Goal: Navigation & Orientation: Find specific page/section

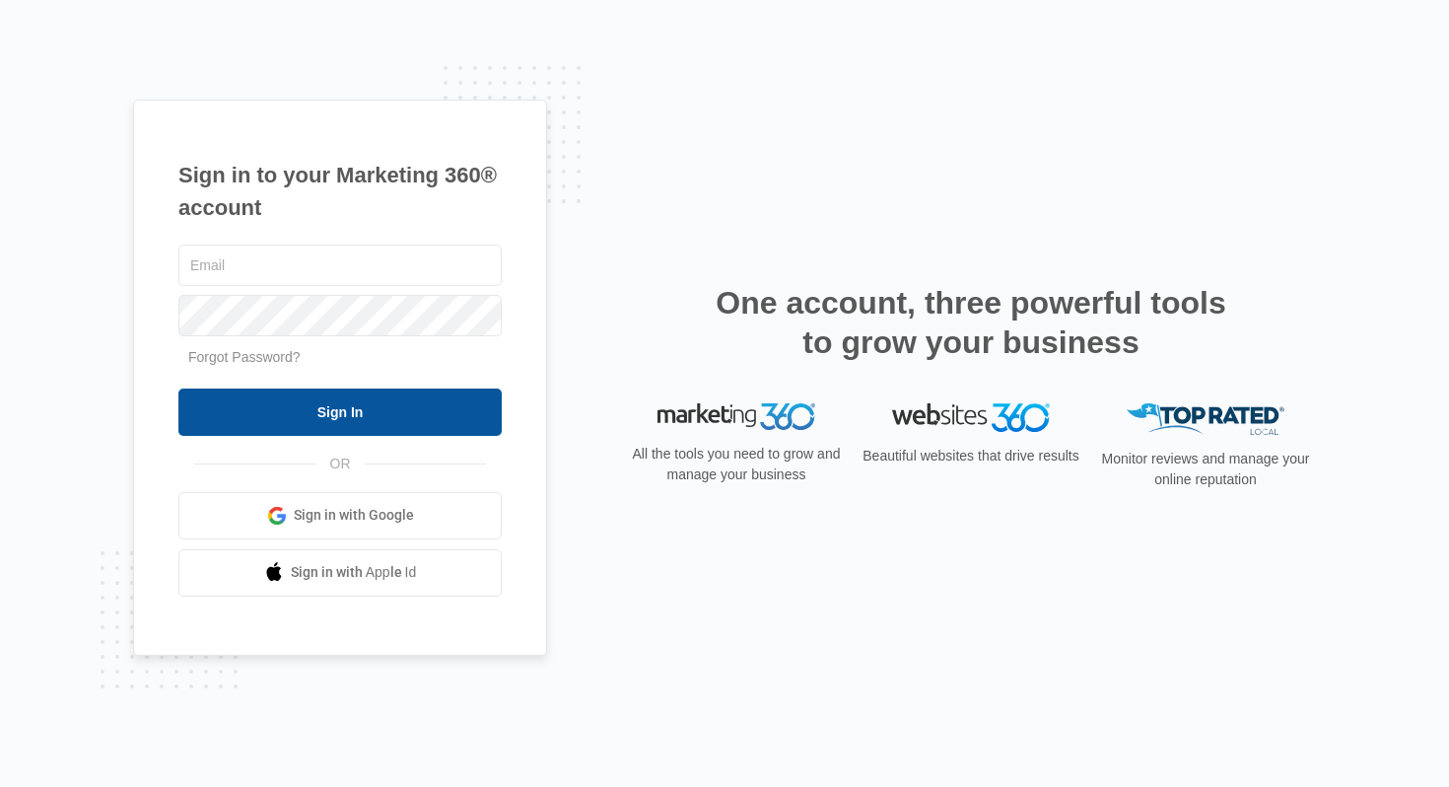
type input "[EMAIL_ADDRESS][PERSON_NAME][DOMAIN_NAME]"
click at [362, 421] on input "Sign In" at bounding box center [339, 411] width 323 height 47
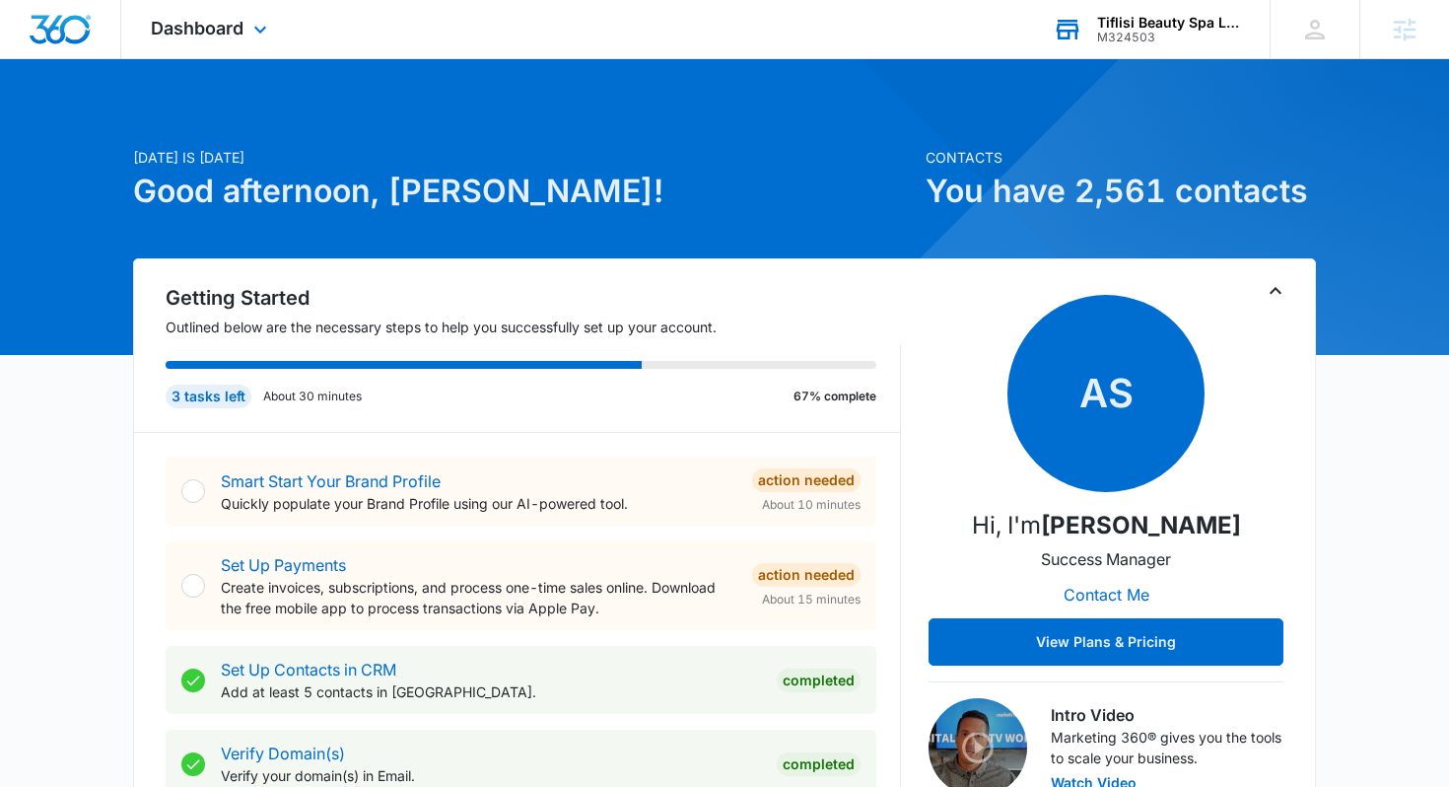
click at [1124, 20] on div "Tiflisi Beauty Spa LLC" at bounding box center [1169, 23] width 144 height 16
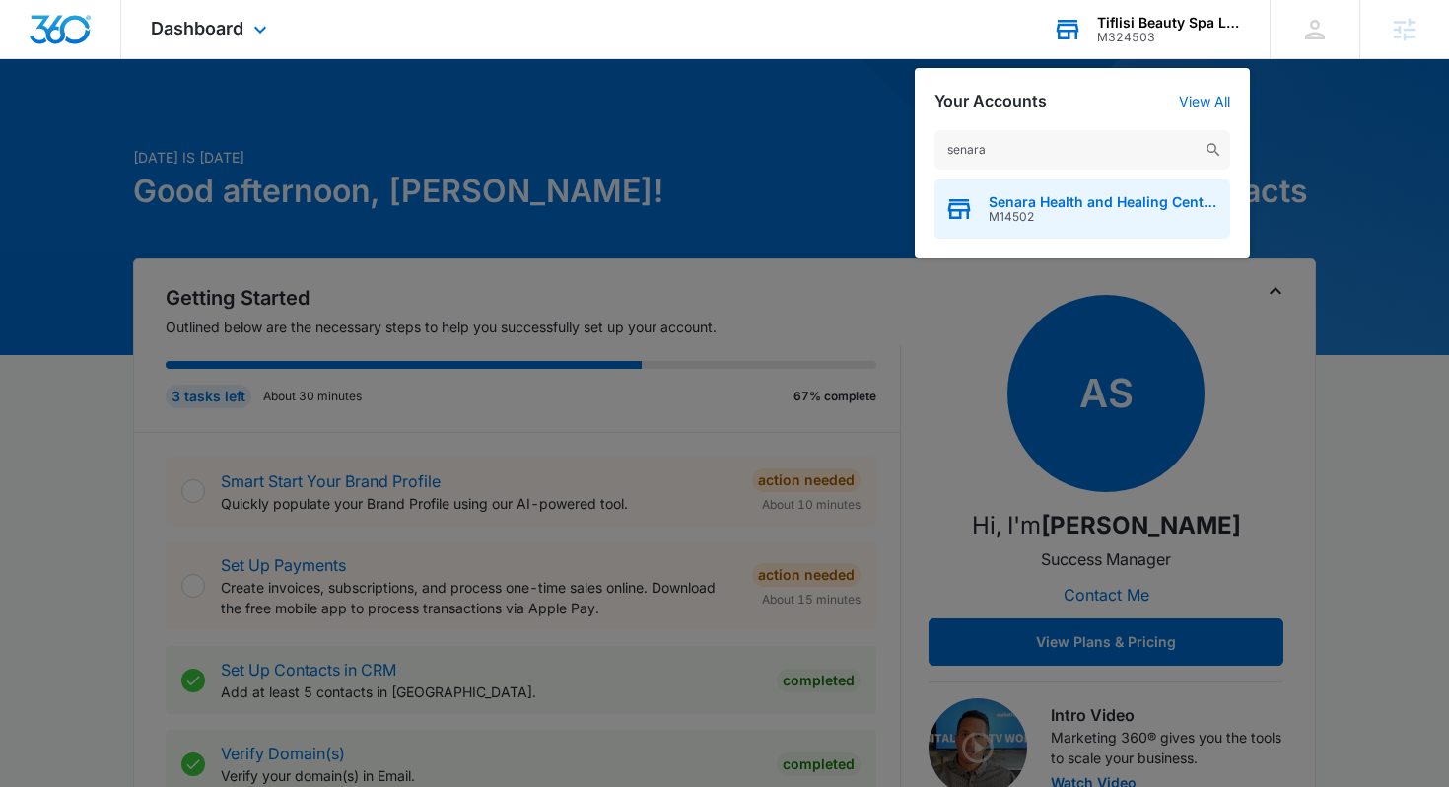
type input "senara"
click at [1023, 217] on span "M14502" at bounding box center [1105, 217] width 232 height 14
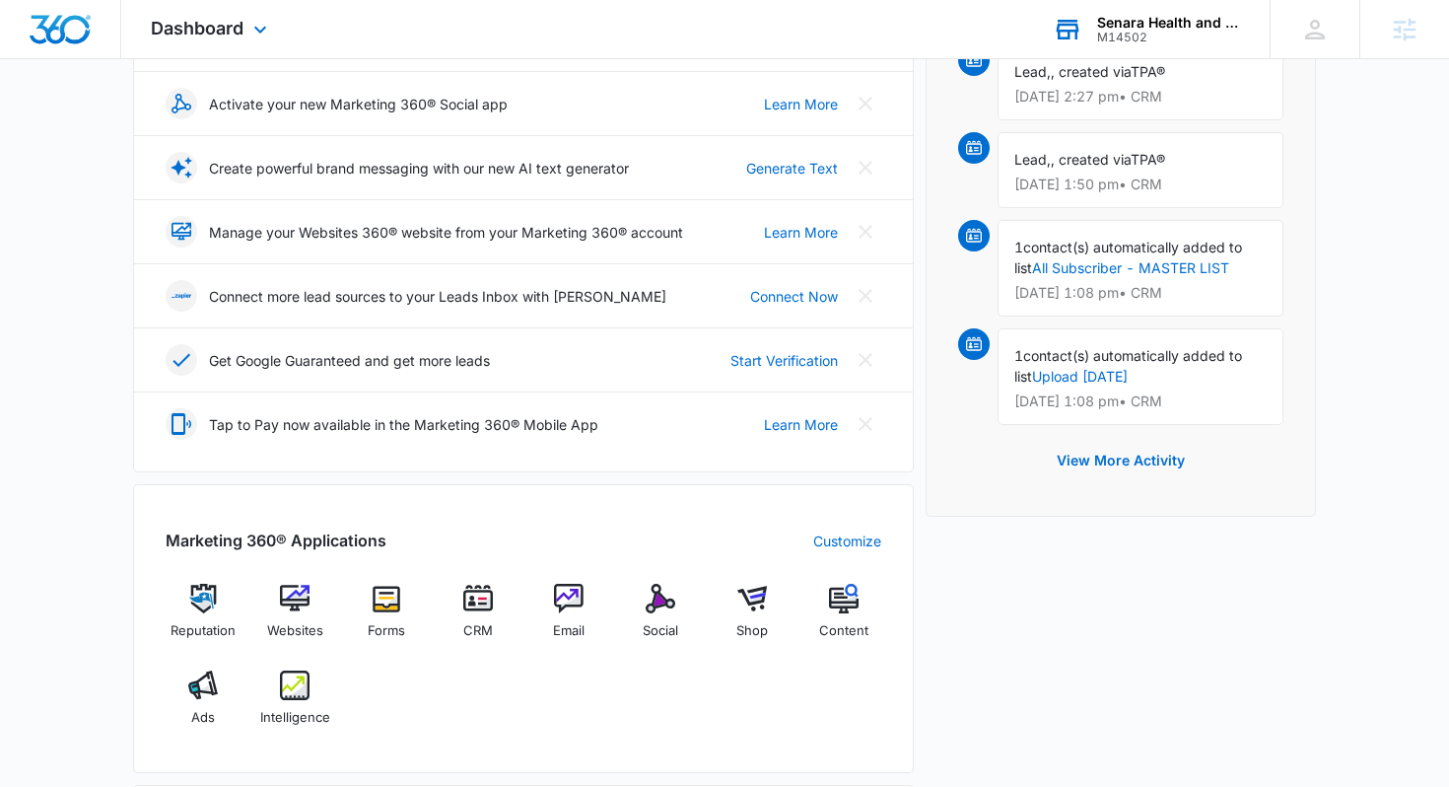
scroll to position [352, 0]
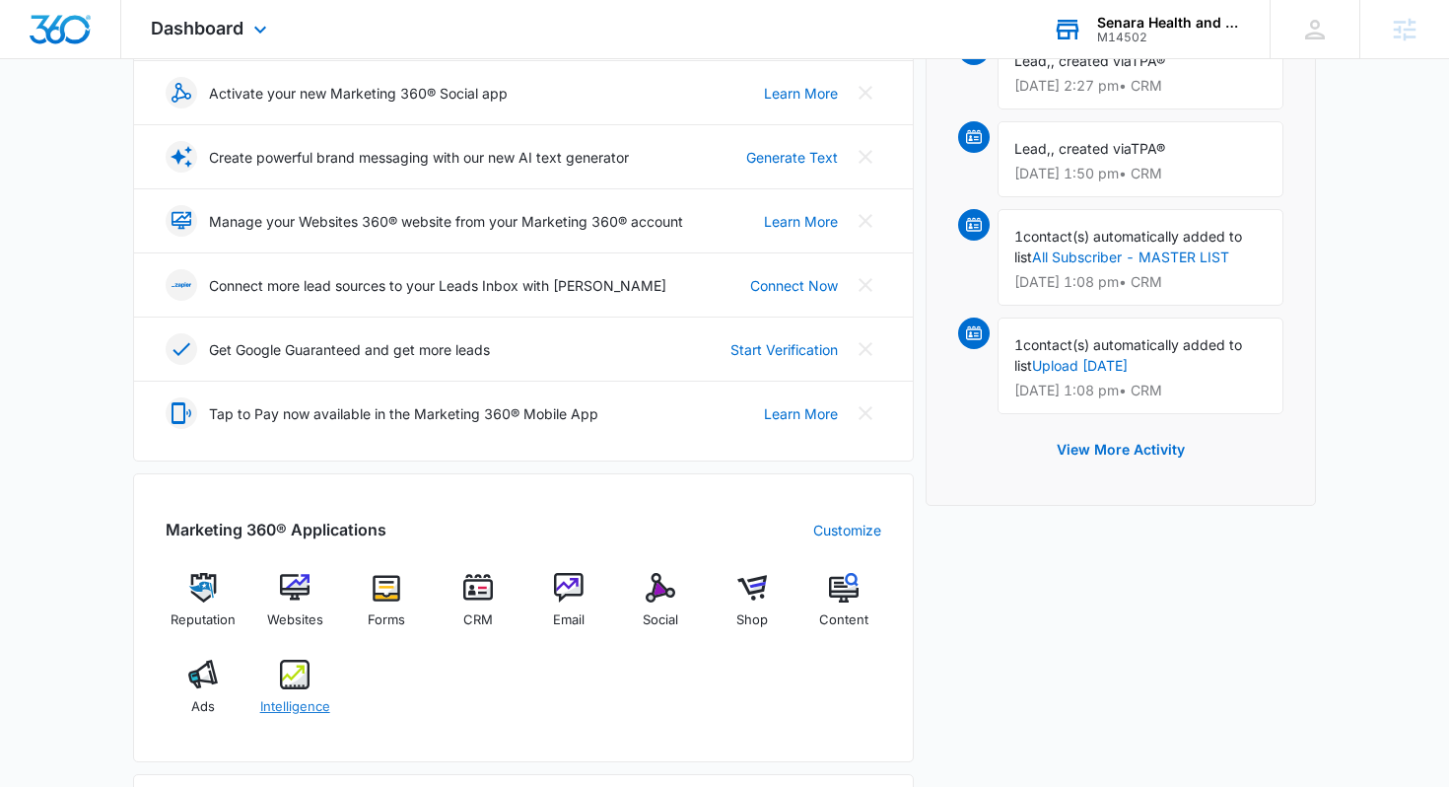
click at [286, 679] on img at bounding box center [295, 675] width 30 height 30
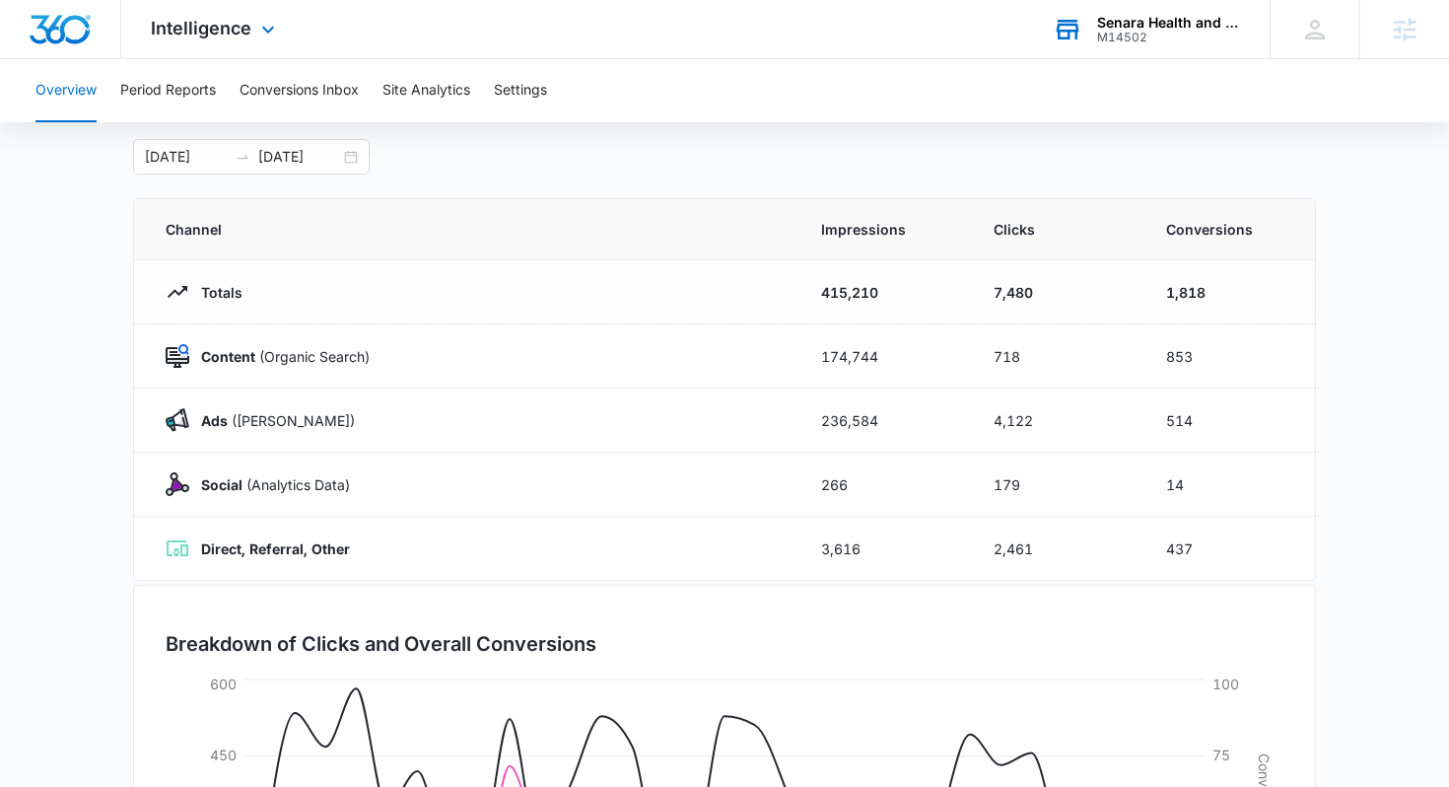
scroll to position [97, 0]
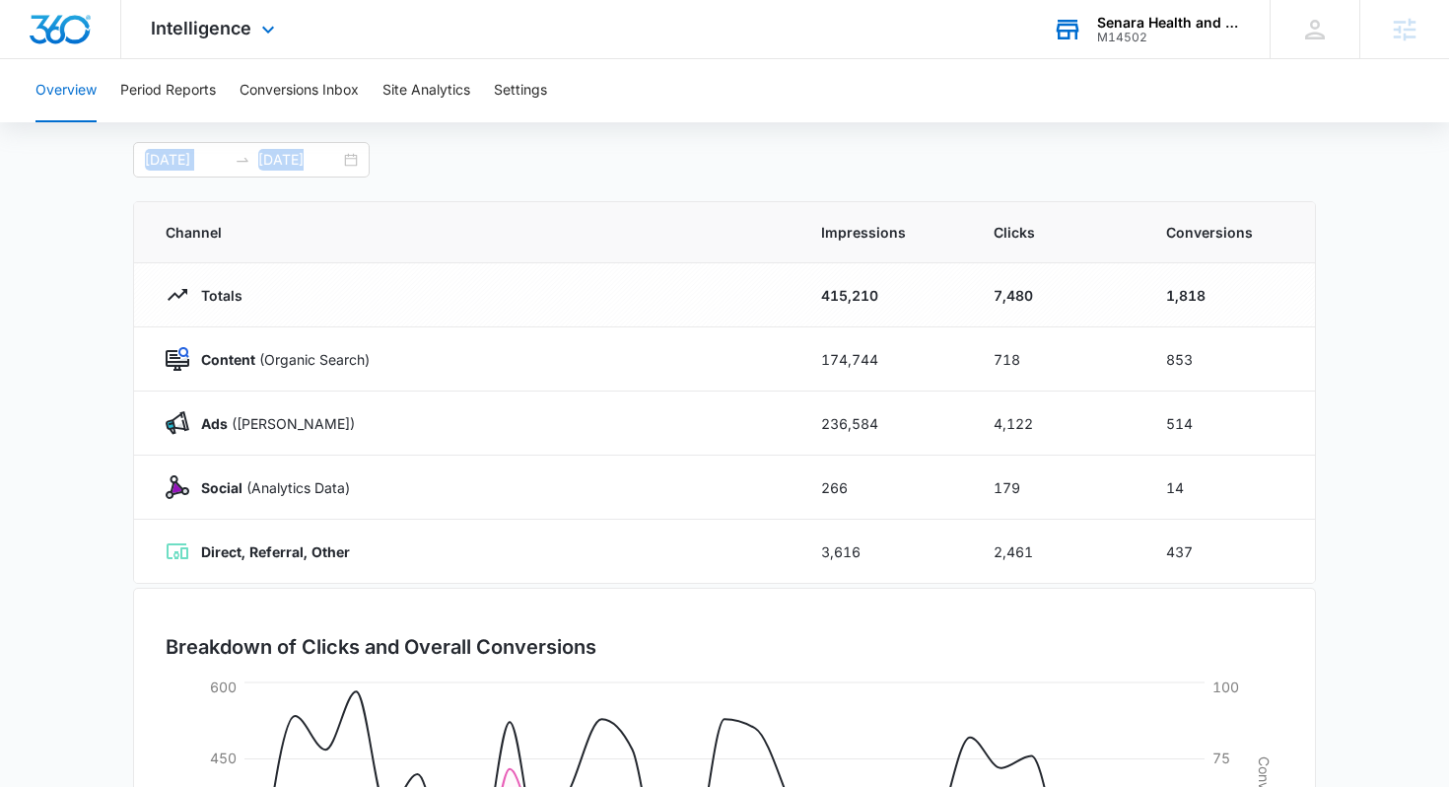
drag, startPoint x: 66, startPoint y: 170, endPoint x: 417, endPoint y: 170, distance: 351.0
click at [417, 170] on main "Overview 08/10/2025 09/09/2025 Channel Impressions Clicks Conversions Totals 41…" at bounding box center [724, 606] width 1449 height 1035
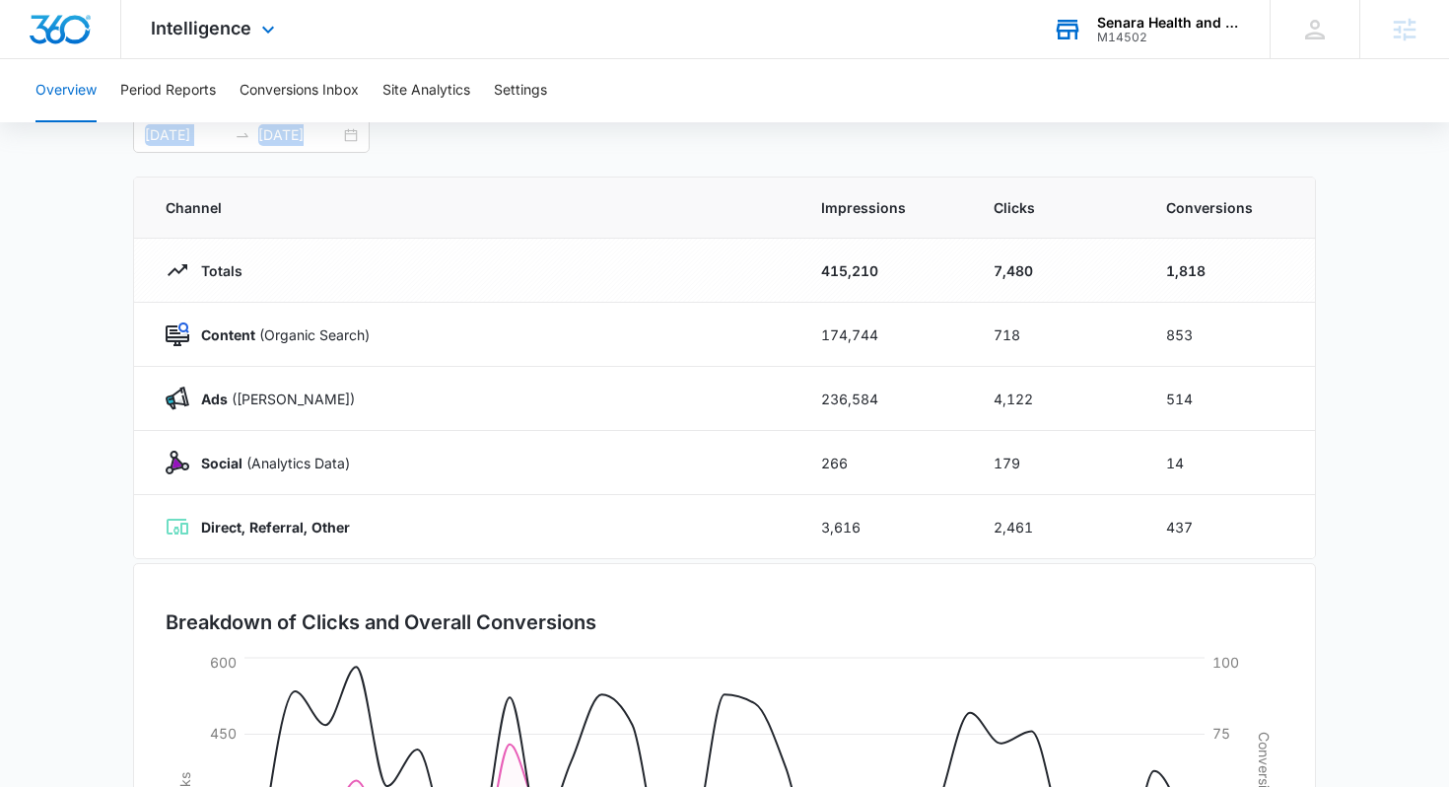
scroll to position [122, 0]
